Goal: Task Accomplishment & Management: Use online tool/utility

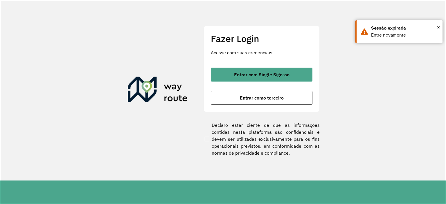
click at [270, 77] on span "Entrar com Single Sign-on" at bounding box center [261, 74] width 55 height 5
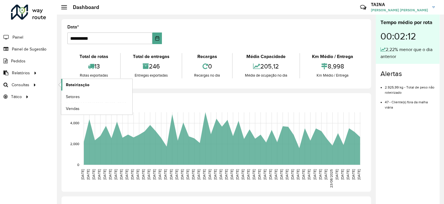
click at [76, 84] on span "Roteirização" at bounding box center [78, 85] width 24 height 6
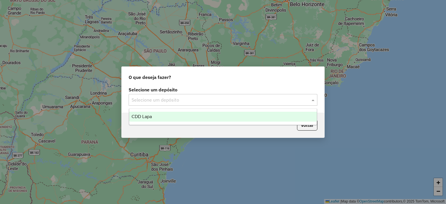
click at [203, 100] on input "text" at bounding box center [217, 100] width 171 height 7
click at [170, 118] on div "CDD Lapa" at bounding box center [223, 117] width 188 height 10
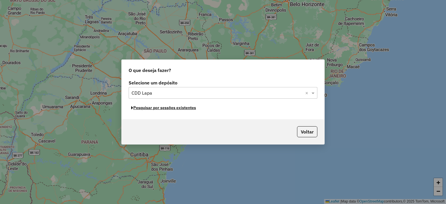
click at [175, 109] on button "Pesquisar por sessões existentes" at bounding box center [164, 107] width 70 height 9
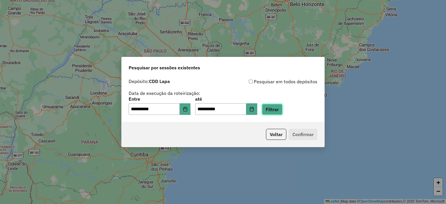
click at [279, 111] on button "Filtrar" at bounding box center [272, 109] width 21 height 11
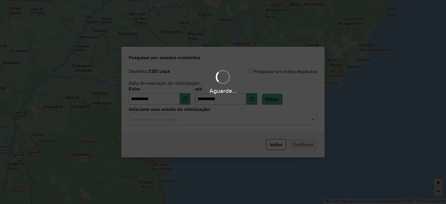
click at [199, 123] on input "text" at bounding box center [217, 119] width 171 height 7
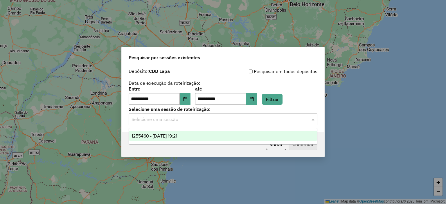
click at [177, 138] on span "1255460 - 29/08/2025 19:21" at bounding box center [155, 136] width 46 height 5
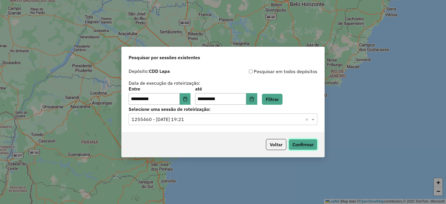
click at [297, 143] on button "Confirmar" at bounding box center [303, 144] width 29 height 11
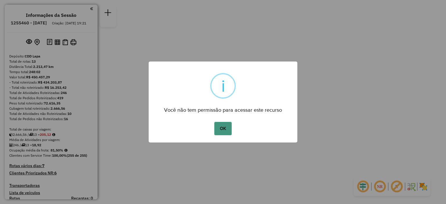
click at [224, 122] on button "OK" at bounding box center [222, 128] width 17 height 13
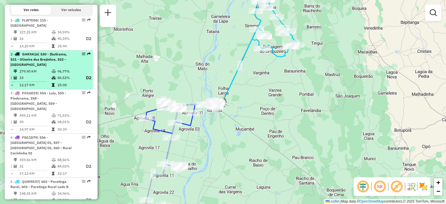
scroll to position [261, 0]
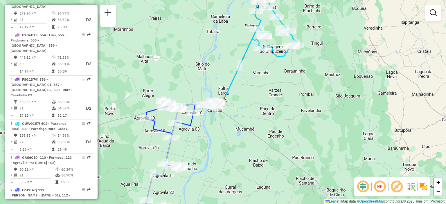
click at [376, 189] on em at bounding box center [380, 187] width 14 height 14
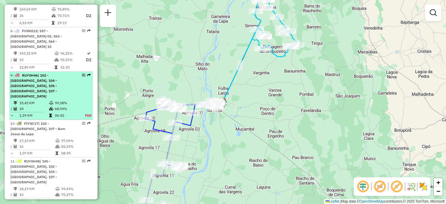
scroll to position [494, 0]
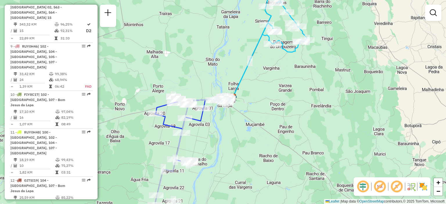
drag, startPoint x: 191, startPoint y: 136, endPoint x: 196, endPoint y: 133, distance: 5.9
click at [196, 133] on div "Janela de atendimento Grade de atendimento Capacidade Transportadoras Veículos …" at bounding box center [223, 102] width 446 height 204
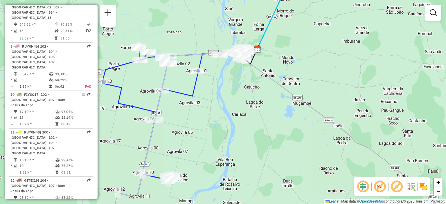
drag, startPoint x: 195, startPoint y: 130, endPoint x: 232, endPoint y: 104, distance: 45.0
click at [232, 104] on div "Janela de atendimento Grade de atendimento Capacidade Transportadoras Veículos …" at bounding box center [223, 102] width 446 height 204
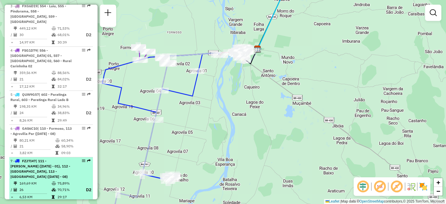
scroll to position [261, 0]
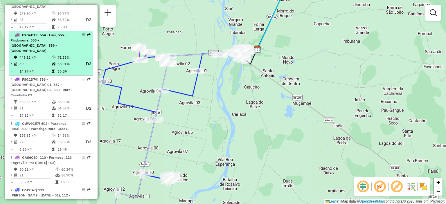
click at [66, 40] on div "3 - FXG6D19 | 554 - Luiu, 555 - Pindorama, 558 - Malhada, 559 - Canabrava" at bounding box center [41, 43] width 62 height 21
select select "**********"
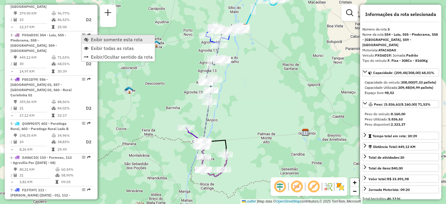
click at [89, 39] on link "Exibir somente esta rota" at bounding box center [118, 39] width 73 height 9
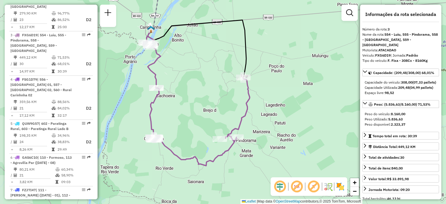
drag, startPoint x: 251, startPoint y: 139, endPoint x: 258, endPoint y: 136, distance: 7.4
click at [258, 136] on div "Janela de atendimento Grade de atendimento Capacidade Transportadoras Veículos …" at bounding box center [223, 102] width 446 height 204
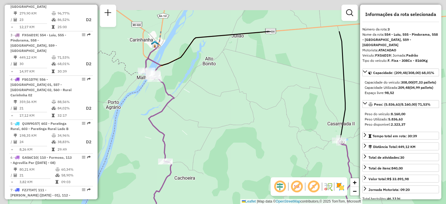
drag, startPoint x: 160, startPoint y: 48, endPoint x: 206, endPoint y: 93, distance: 63.4
click at [206, 93] on div "Janela de atendimento Grade de atendimento Capacidade Transportadoras Veículos …" at bounding box center [223, 102] width 446 height 204
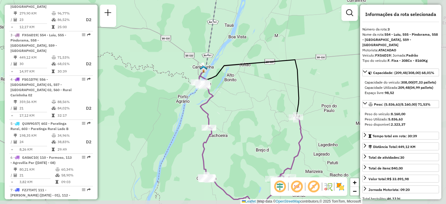
drag, startPoint x: 266, startPoint y: 106, endPoint x: 238, endPoint y: 94, distance: 30.6
click at [238, 94] on div "Janela de atendimento Grade de atendimento Capacidade Transportadoras Veículos …" at bounding box center [223, 102] width 446 height 204
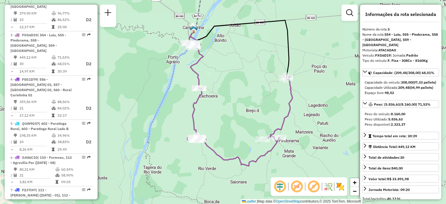
drag, startPoint x: 239, startPoint y: 103, endPoint x: 230, endPoint y: 64, distance: 40.0
click at [230, 64] on div "Janela de atendimento Grade de atendimento Capacidade Transportadoras Veículos …" at bounding box center [223, 102] width 446 height 204
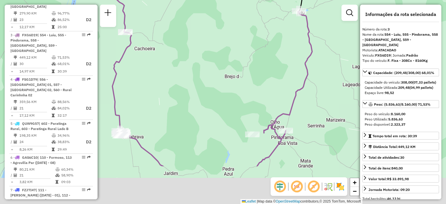
drag, startPoint x: 279, startPoint y: 83, endPoint x: 270, endPoint y: 33, distance: 51.4
click at [270, 33] on div "Janela de atendimento Grade de atendimento Capacidade Transportadoras Veículos …" at bounding box center [223, 102] width 446 height 204
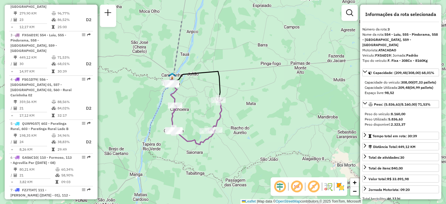
drag, startPoint x: 195, startPoint y: 64, endPoint x: 192, endPoint y: 96, distance: 32.1
click at [192, 96] on div "Janela de atendimento Grade de atendimento Capacidade Transportadoras Veículos …" at bounding box center [223, 102] width 446 height 204
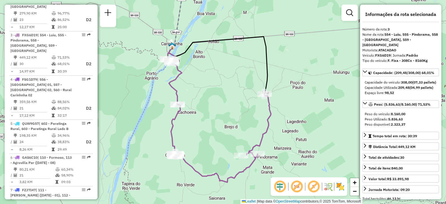
drag, startPoint x: 206, startPoint y: 85, endPoint x: 234, endPoint y: 65, distance: 35.2
click at [234, 65] on div "Janela de atendimento Grade de atendimento Capacidade Transportadoras Veículos …" at bounding box center [223, 102] width 446 height 204
